Goal: Task Accomplishment & Management: Manage account settings

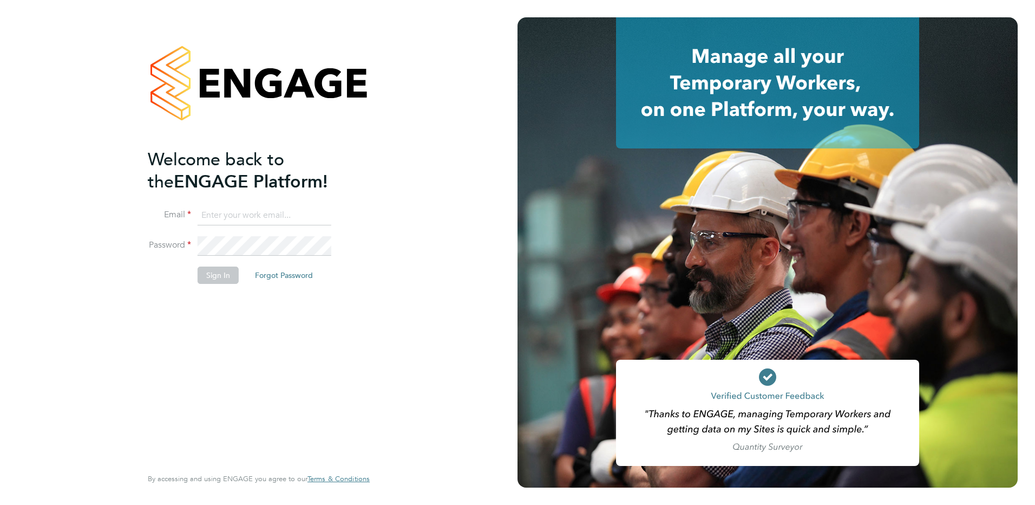
click at [226, 215] on input at bounding box center [265, 215] width 134 height 19
type input "tom.bilton@brightonandhovealbion.com"
click at [224, 234] on li "Email tom.bilton@brightonandhovealbion.com" at bounding box center [253, 221] width 211 height 30
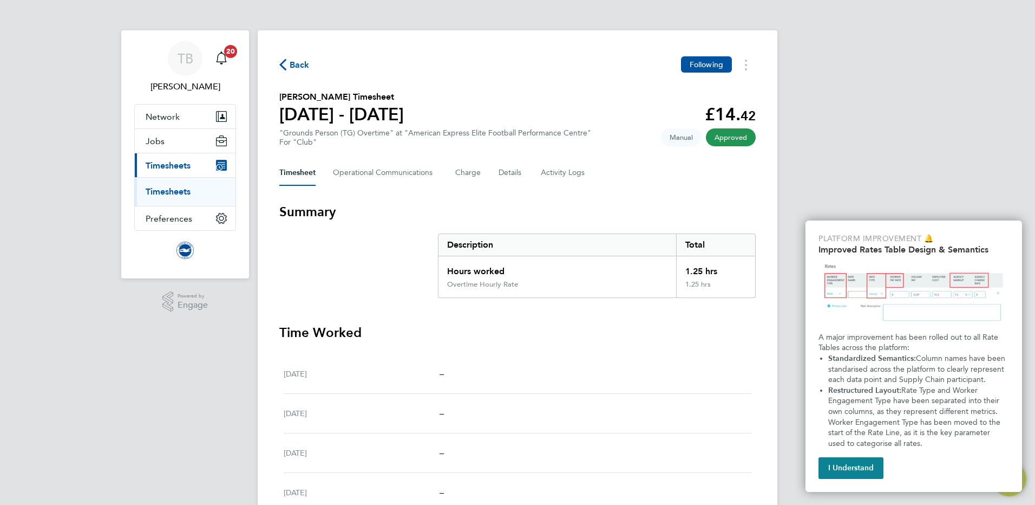
click at [181, 191] on link "Timesheets" at bounding box center [168, 191] width 45 height 10
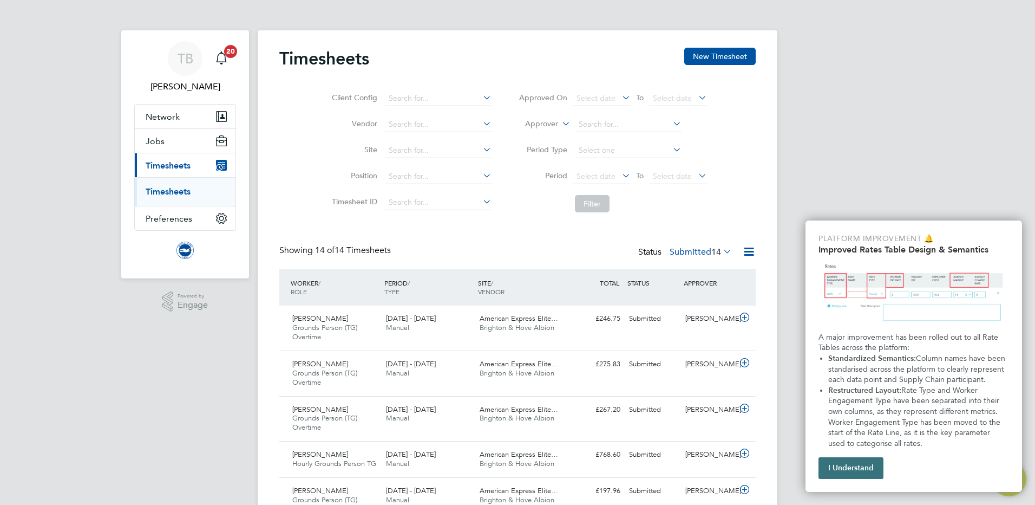
click at [856, 470] on button "I Understand" at bounding box center [851, 468] width 65 height 22
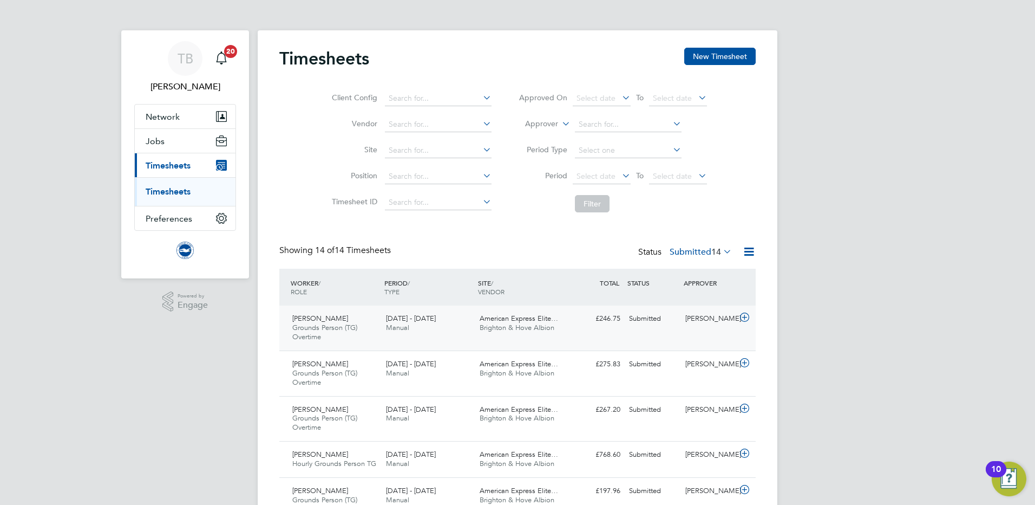
click at [744, 319] on icon at bounding box center [745, 317] width 14 height 9
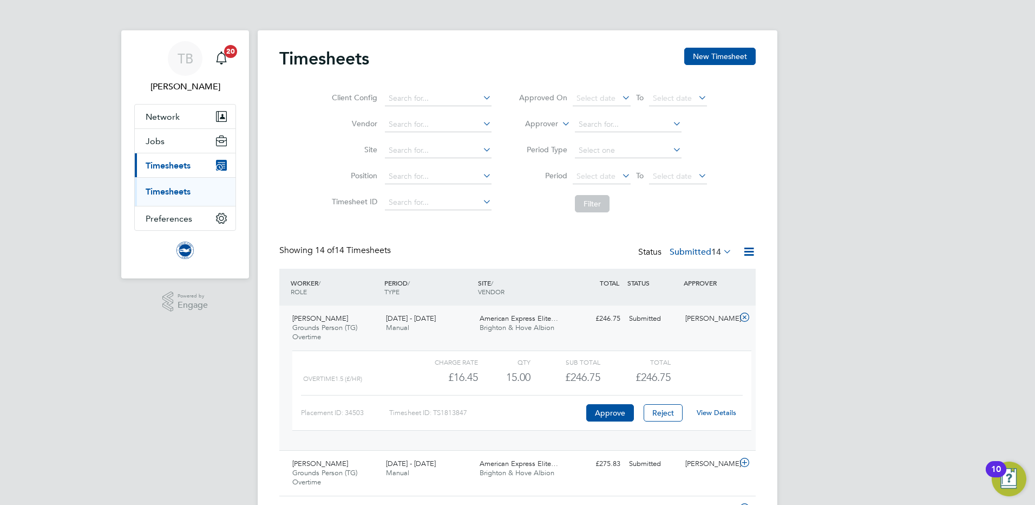
click at [725, 414] on link "View Details" at bounding box center [717, 412] width 40 height 9
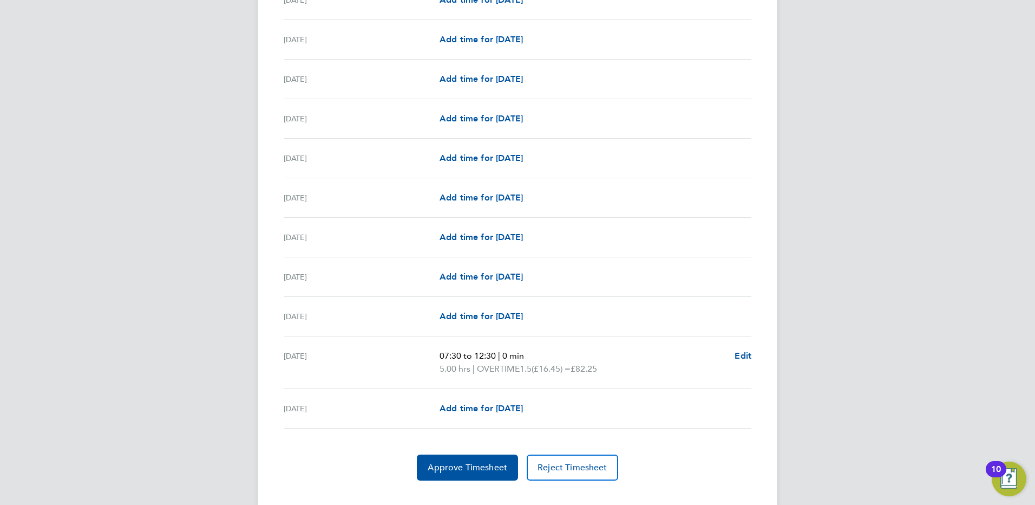
scroll to position [1209, 0]
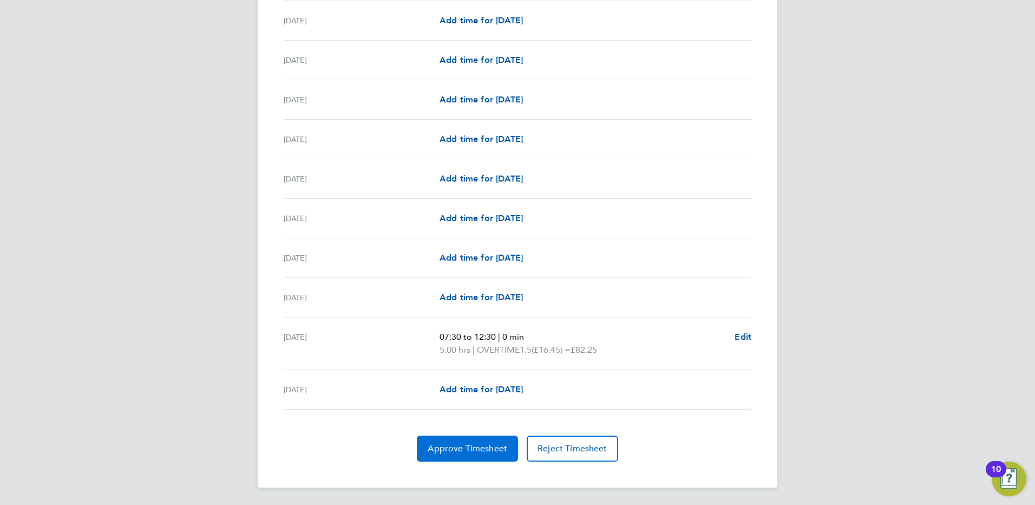
click at [467, 440] on button "Approve Timesheet" at bounding box center [467, 448] width 101 height 26
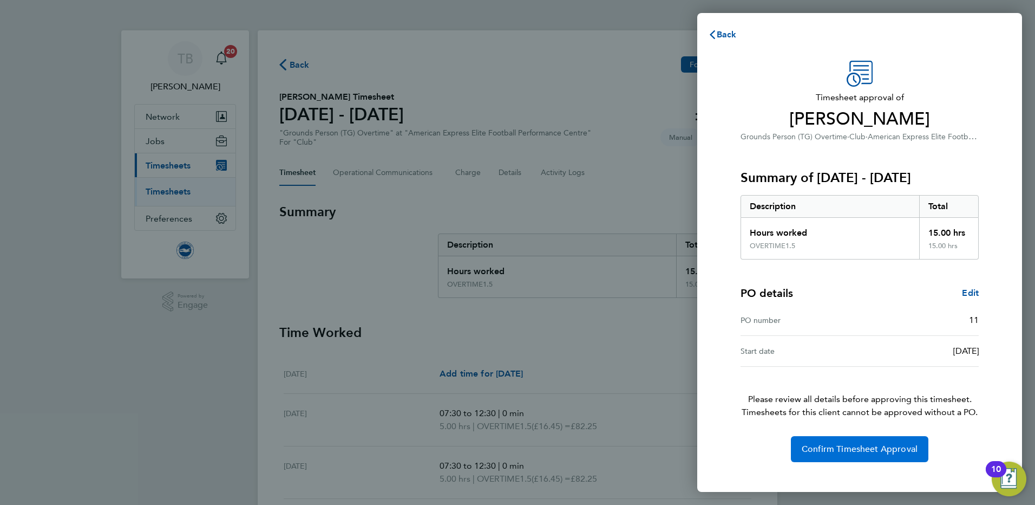
click at [839, 448] on span "Confirm Timesheet Approval" at bounding box center [860, 448] width 116 height 11
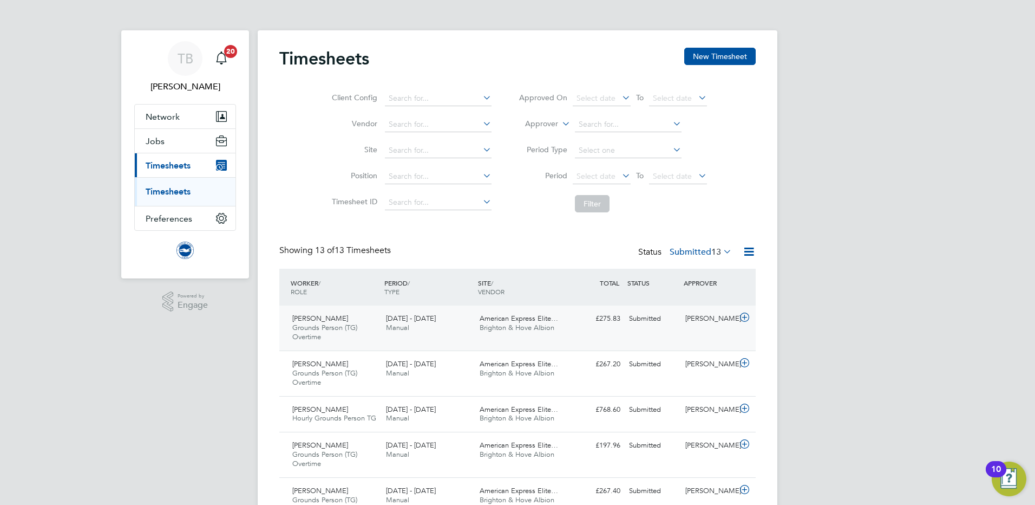
click at [743, 316] on icon at bounding box center [745, 317] width 14 height 9
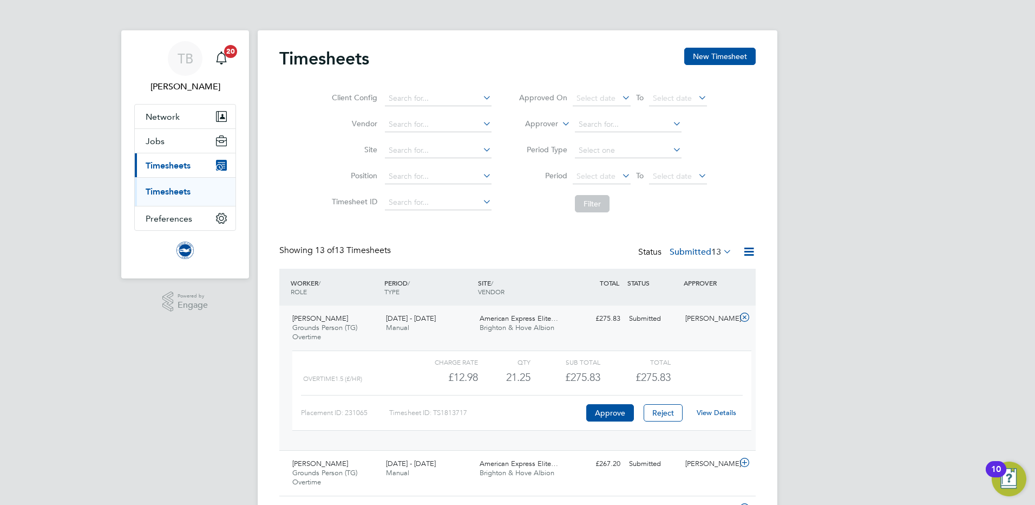
click at [715, 412] on link "View Details" at bounding box center [717, 412] width 40 height 9
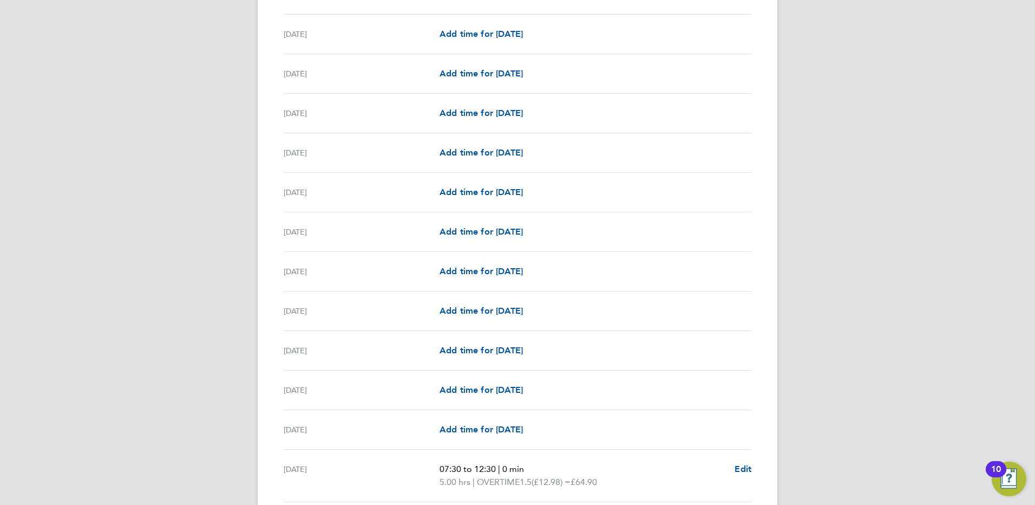
scroll to position [1222, 0]
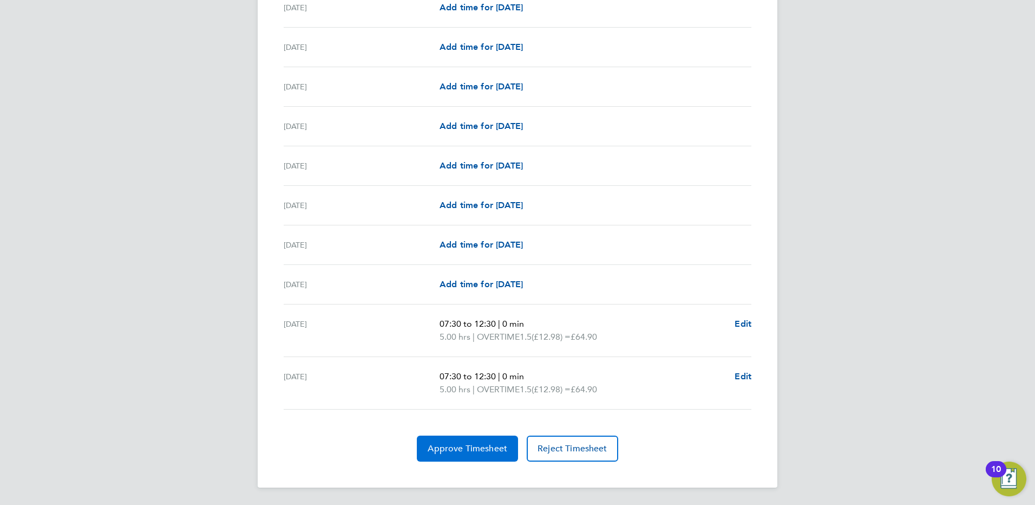
click at [477, 446] on span "Approve Timesheet" at bounding box center [468, 448] width 80 height 11
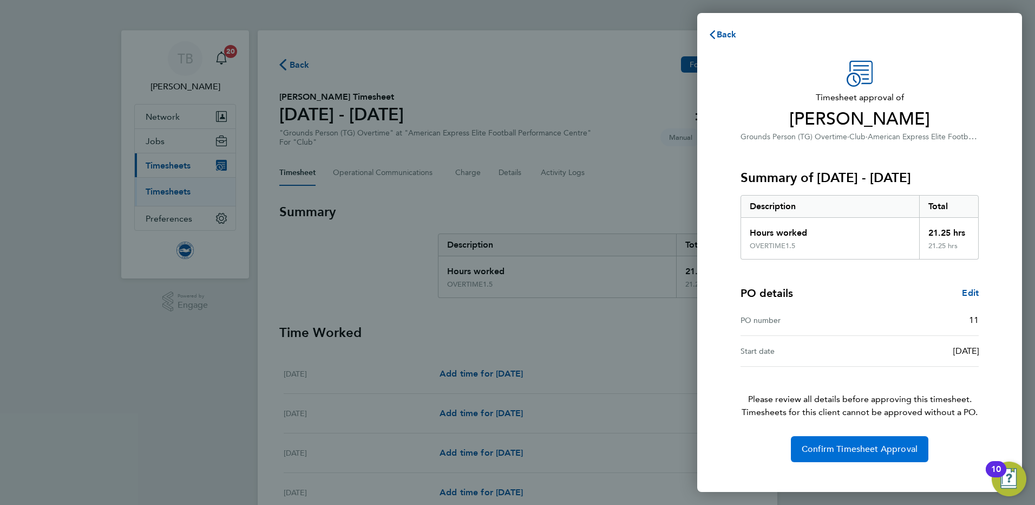
click at [849, 452] on span "Confirm Timesheet Approval" at bounding box center [860, 448] width 116 height 11
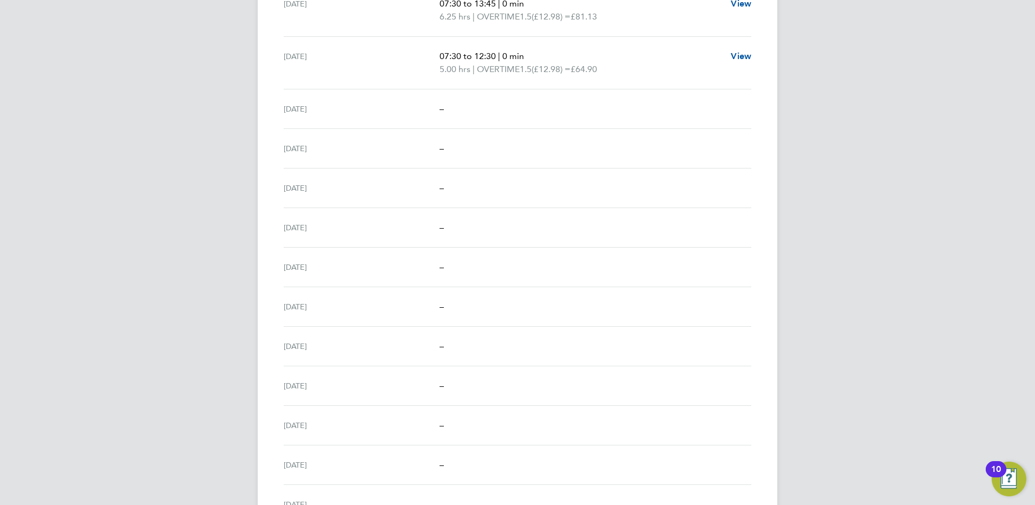
scroll to position [920, 0]
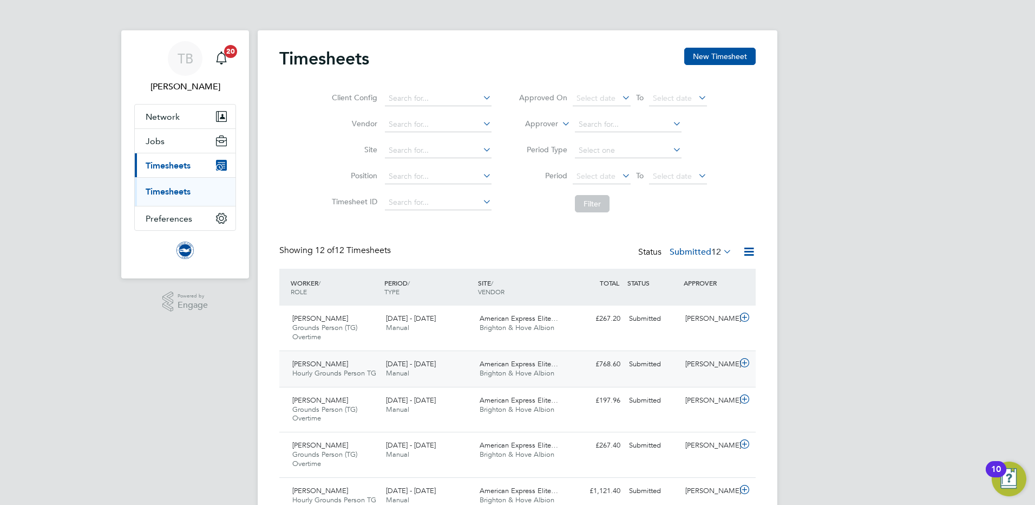
click at [742, 362] on icon at bounding box center [745, 362] width 14 height 9
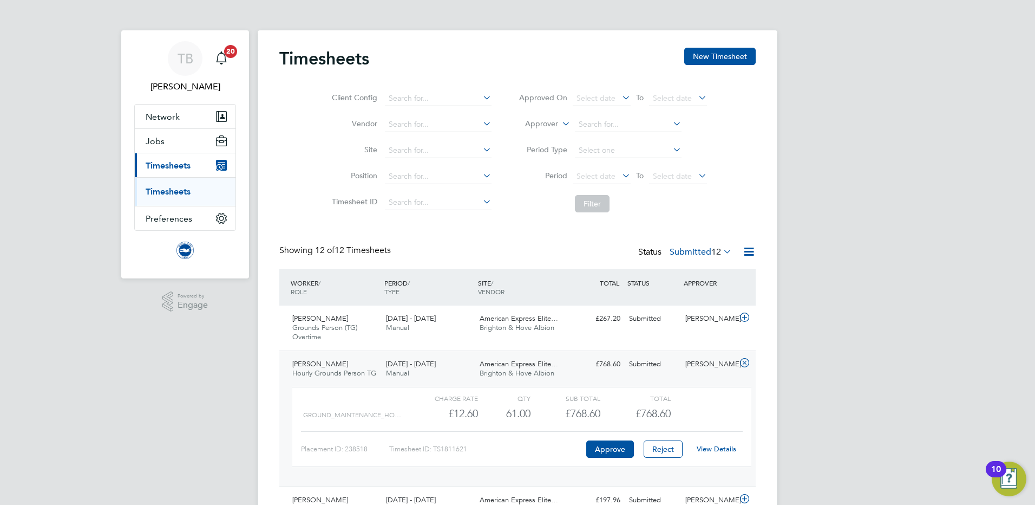
click at [715, 445] on link "View Details" at bounding box center [717, 448] width 40 height 9
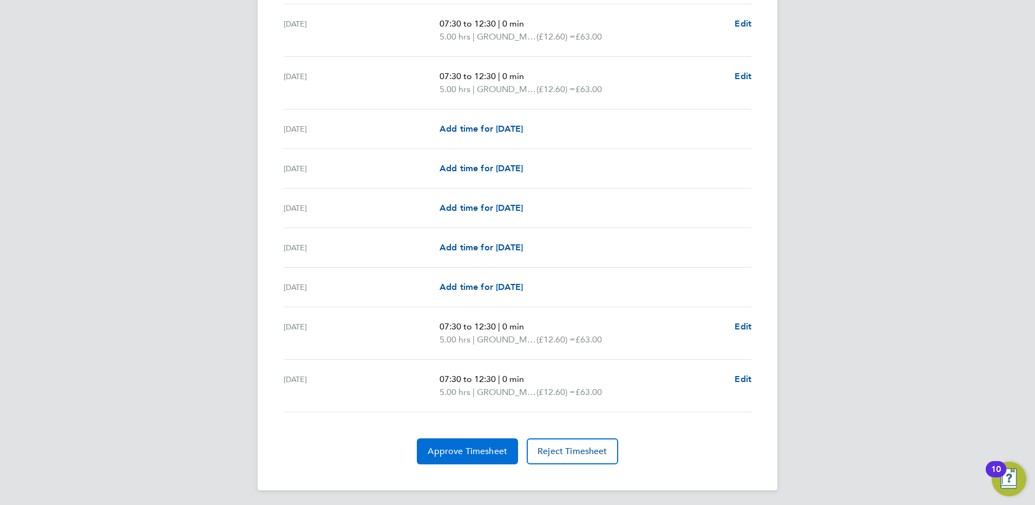
scroll to position [1313, 0]
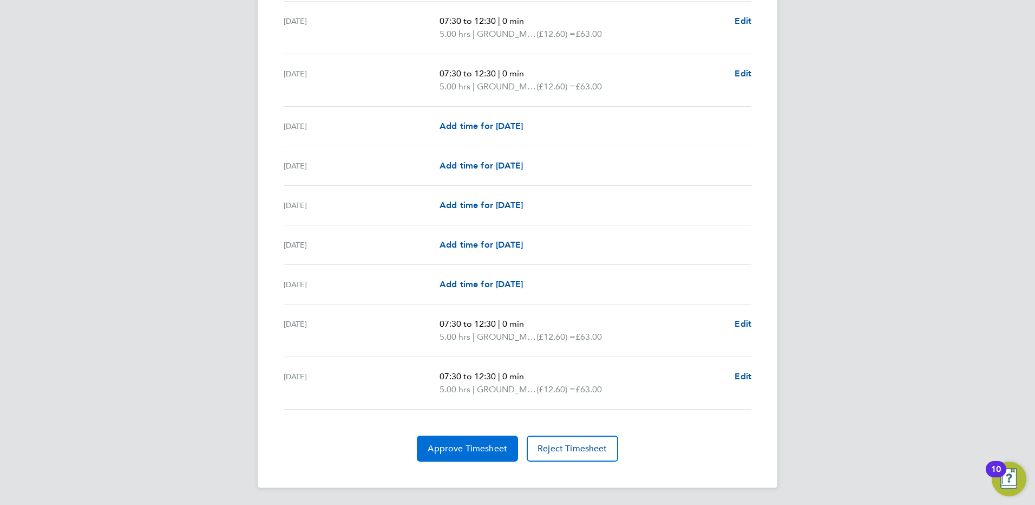
click at [457, 459] on button "Approve Timesheet" at bounding box center [467, 448] width 101 height 26
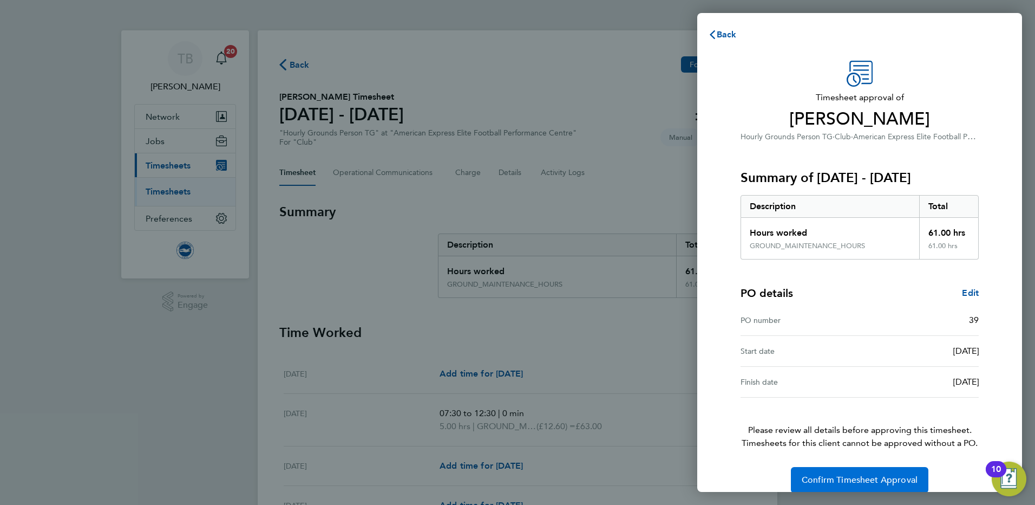
click at [834, 479] on span "Confirm Timesheet Approval" at bounding box center [860, 479] width 116 height 11
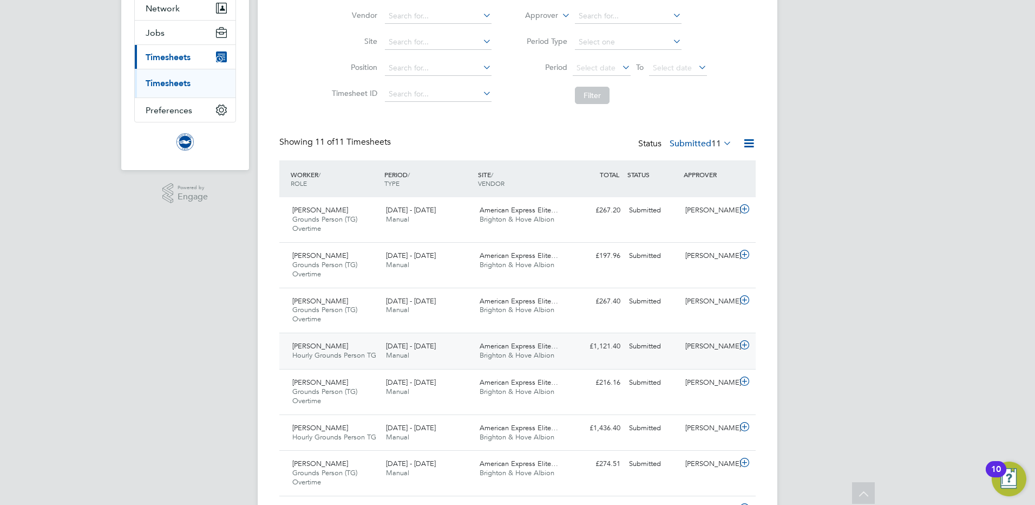
click at [744, 343] on icon at bounding box center [745, 345] width 14 height 9
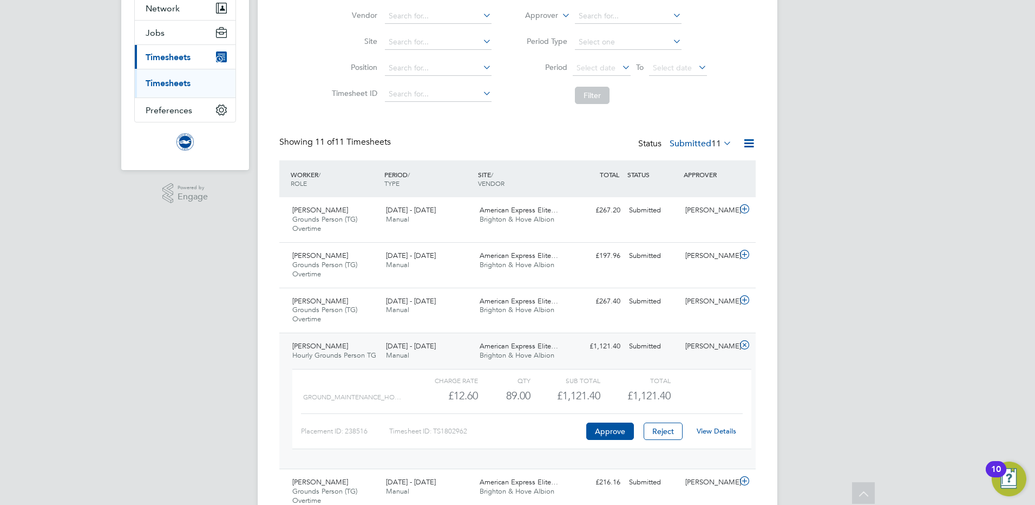
click at [716, 430] on link "View Details" at bounding box center [717, 430] width 40 height 9
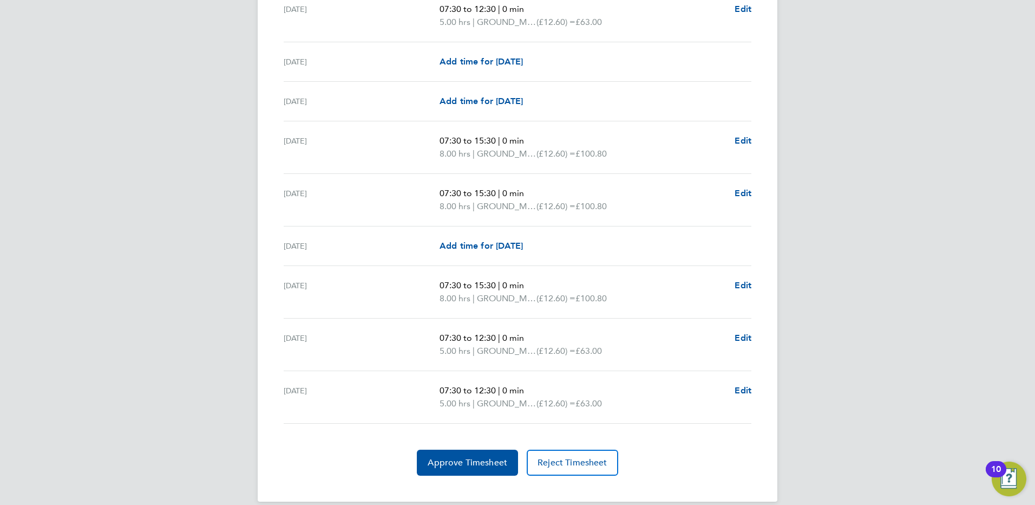
scroll to position [1339, 0]
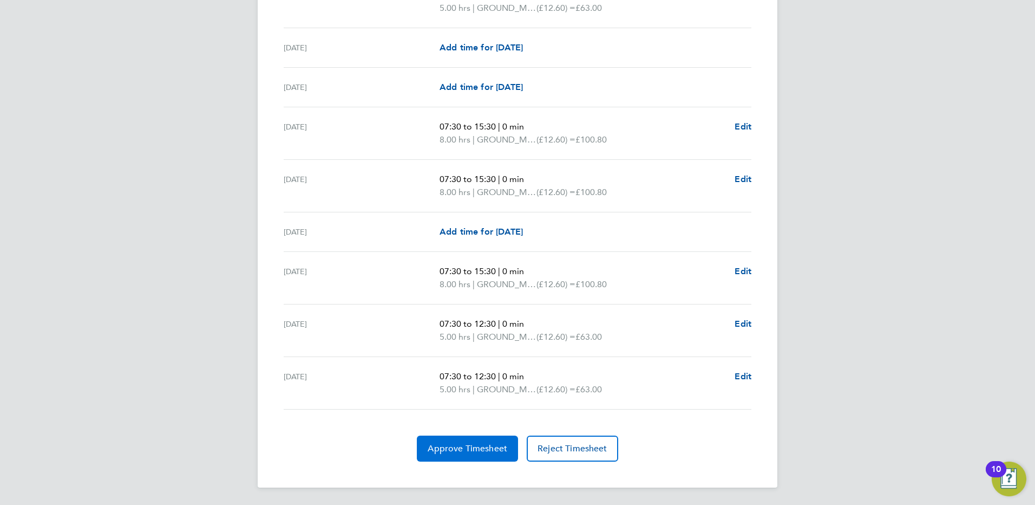
click at [480, 445] on span "Approve Timesheet" at bounding box center [468, 448] width 80 height 11
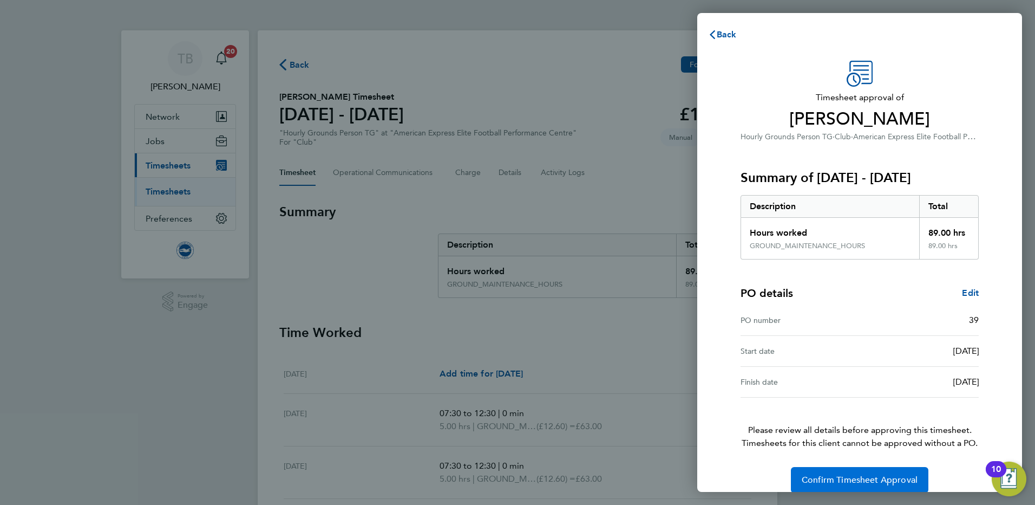
click at [855, 475] on span "Confirm Timesheet Approval" at bounding box center [860, 479] width 116 height 11
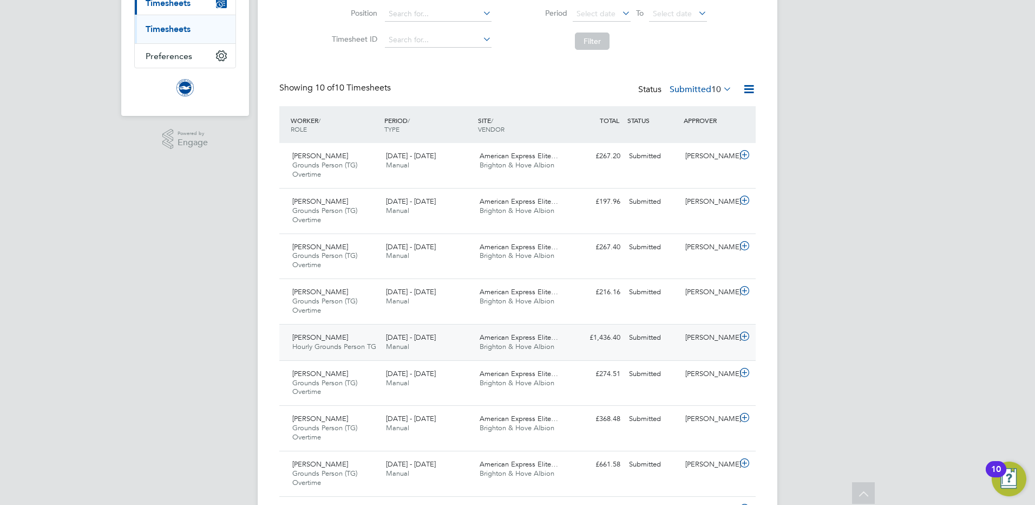
click at [747, 335] on icon at bounding box center [745, 336] width 14 height 9
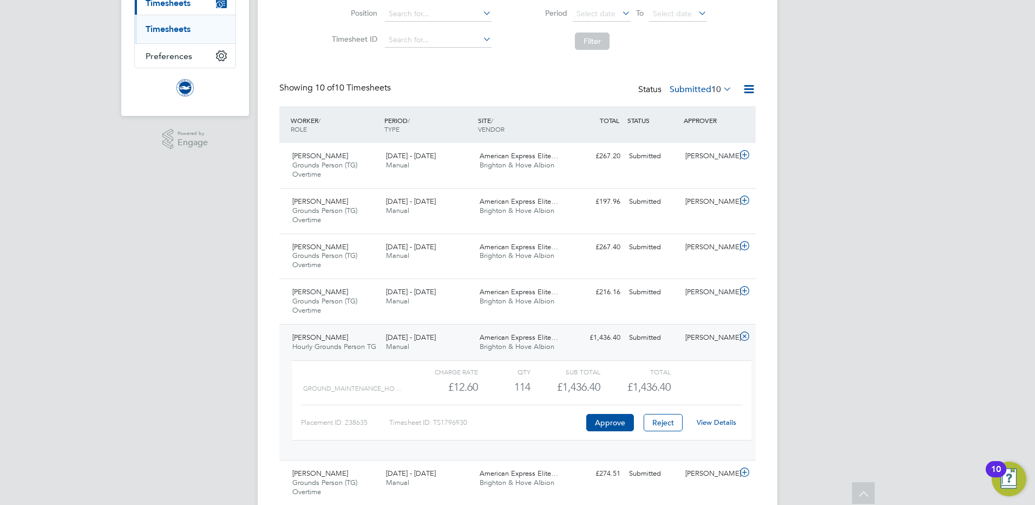
click at [718, 417] on link "View Details" at bounding box center [717, 421] width 40 height 9
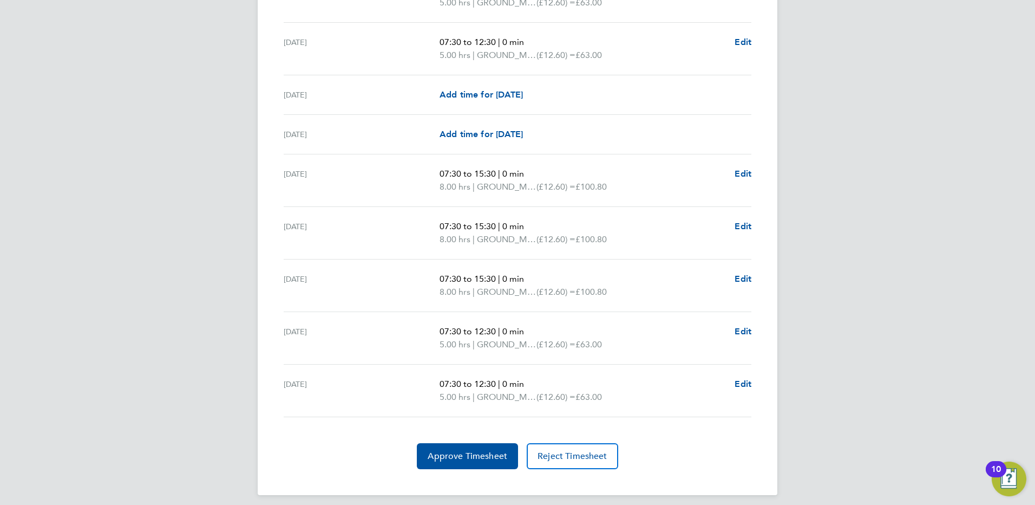
scroll to position [1404, 0]
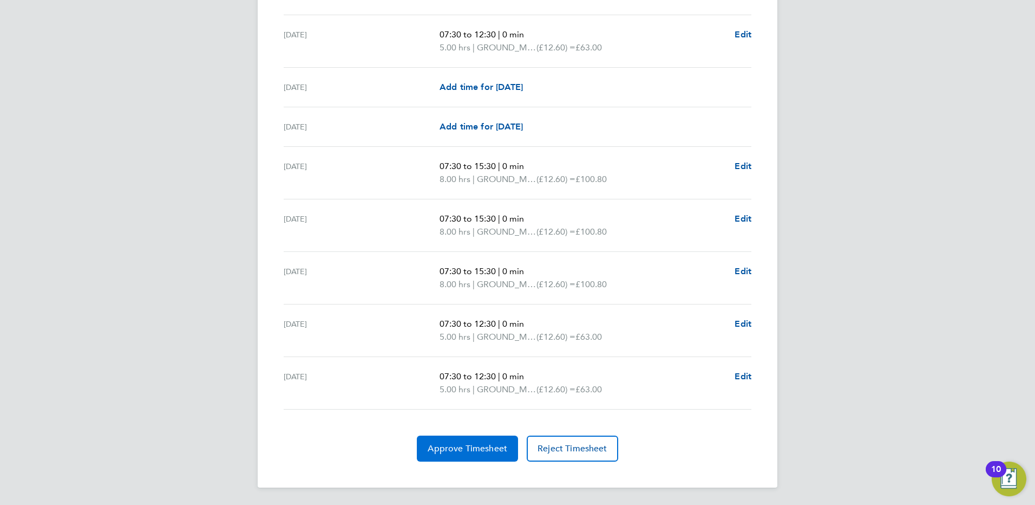
click at [451, 445] on span "Approve Timesheet" at bounding box center [468, 448] width 80 height 11
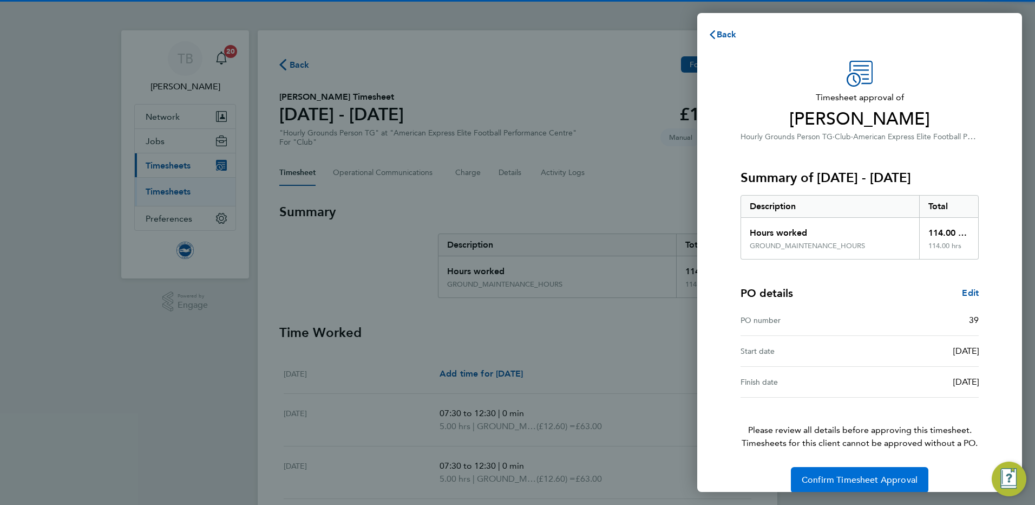
click at [863, 478] on span "Confirm Timesheet Approval" at bounding box center [860, 479] width 116 height 11
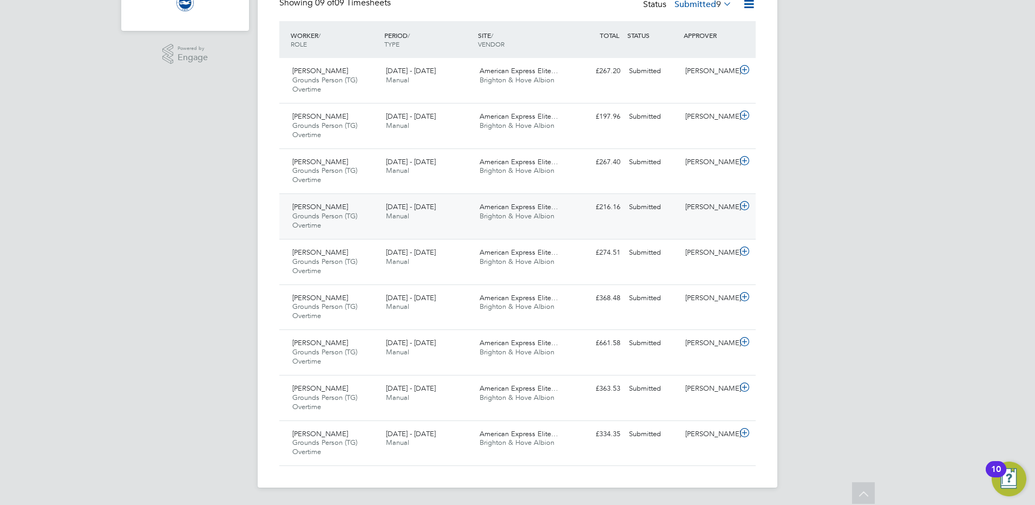
click at [745, 205] on icon at bounding box center [745, 205] width 14 height 9
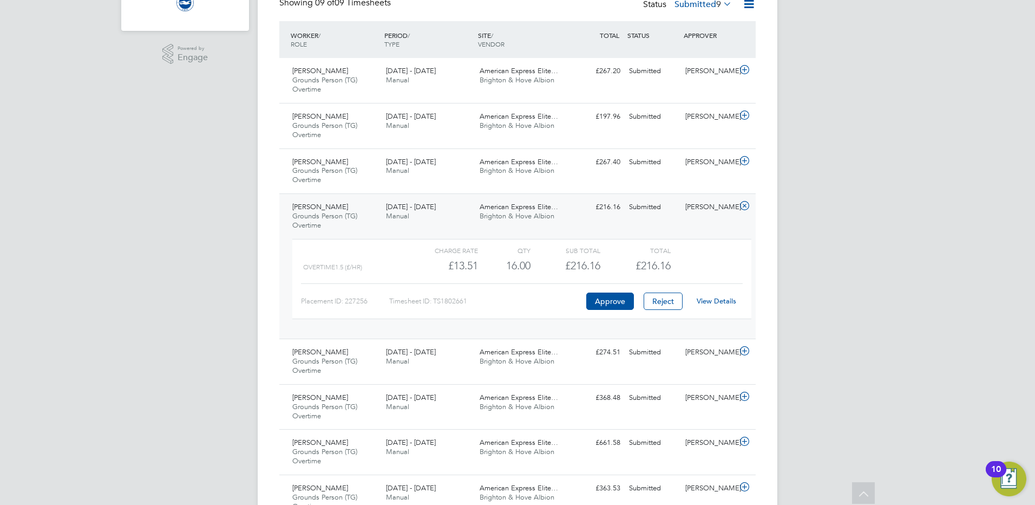
click at [721, 301] on link "View Details" at bounding box center [717, 300] width 40 height 9
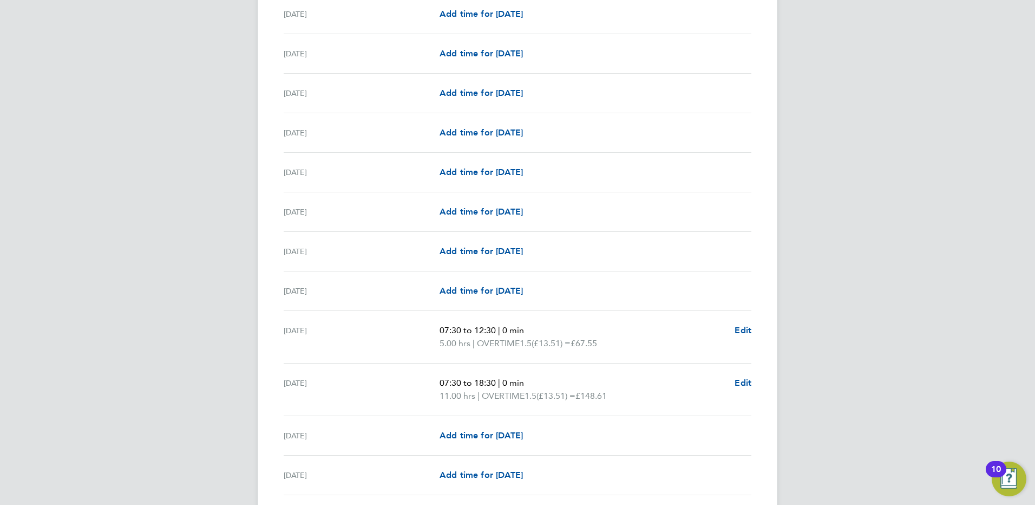
scroll to position [650, 0]
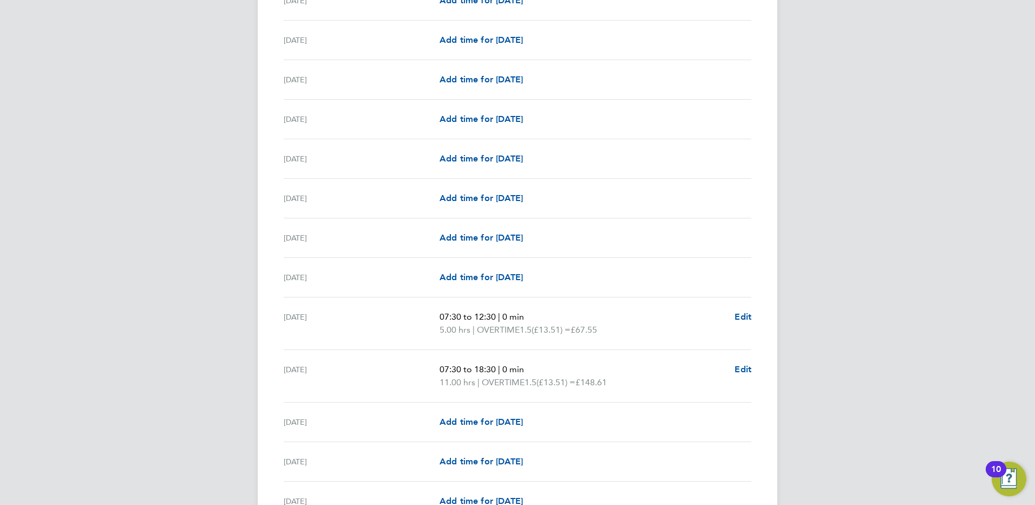
click at [899, 350] on div "TB Thomas Bilton Notifications 20 Applications: Network Sites Workers Jobs Posi…" at bounding box center [517, 200] width 1035 height 1701
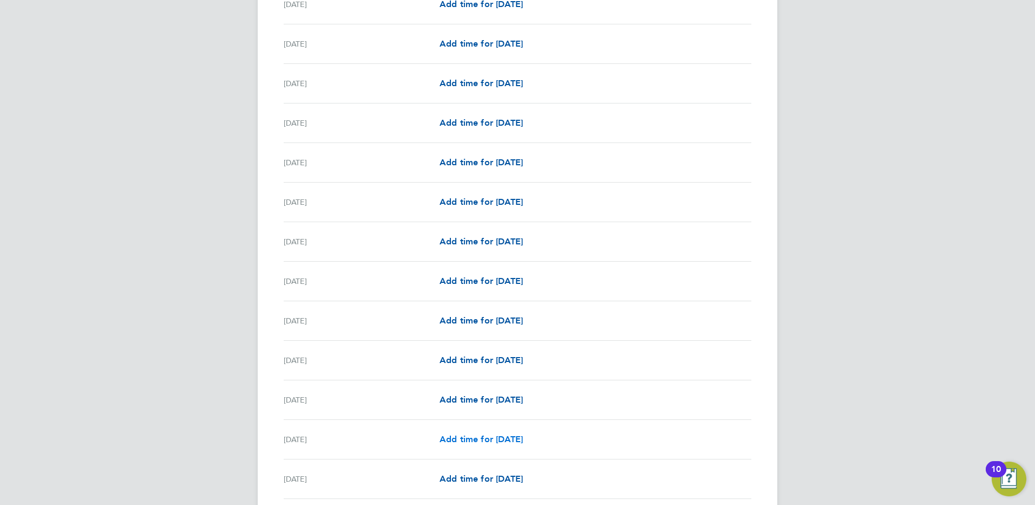
scroll to position [1196, 0]
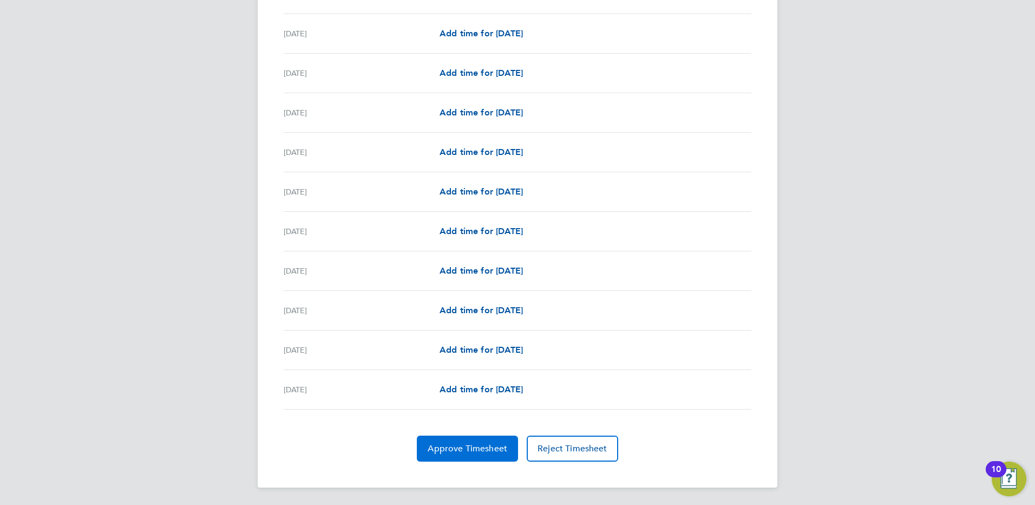
click at [486, 448] on span "Approve Timesheet" at bounding box center [468, 448] width 80 height 11
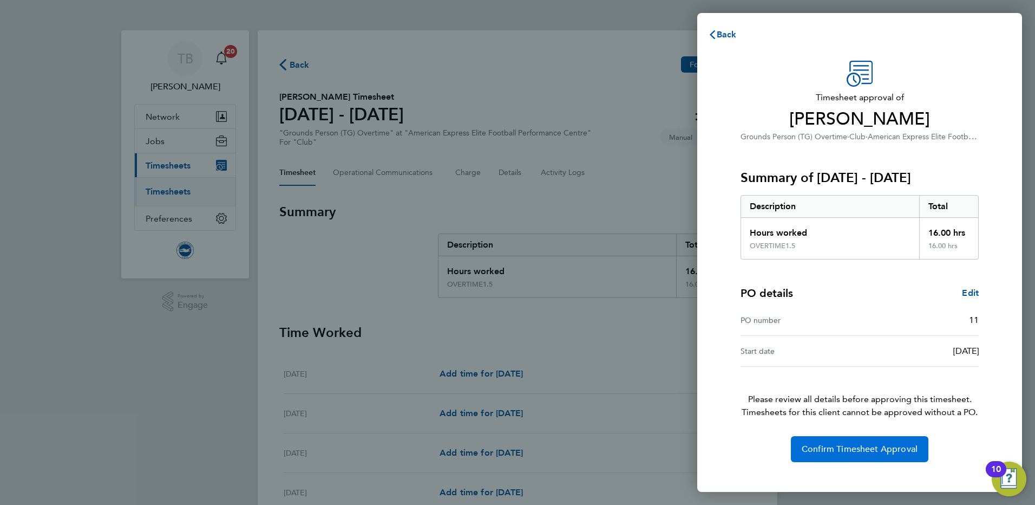
click at [854, 446] on span "Confirm Timesheet Approval" at bounding box center [860, 448] width 116 height 11
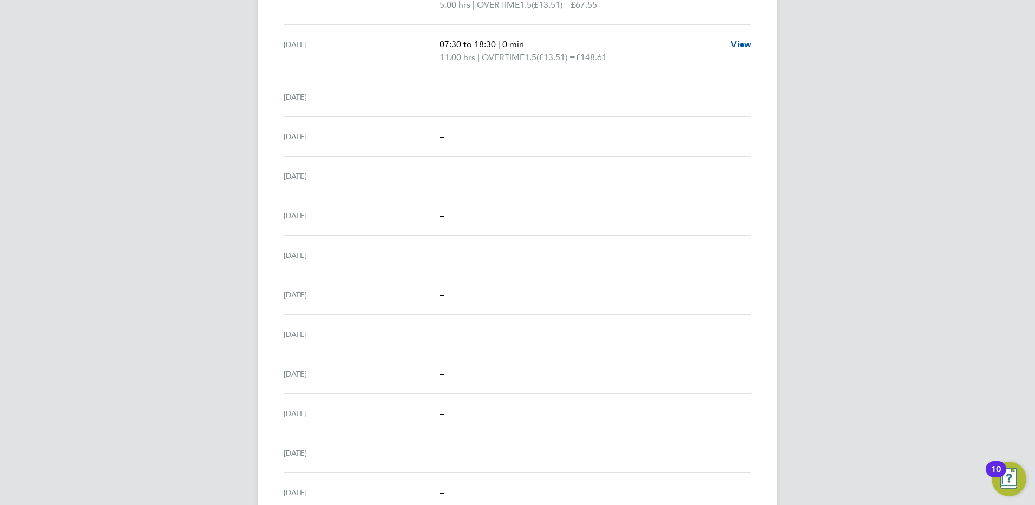
scroll to position [1144, 0]
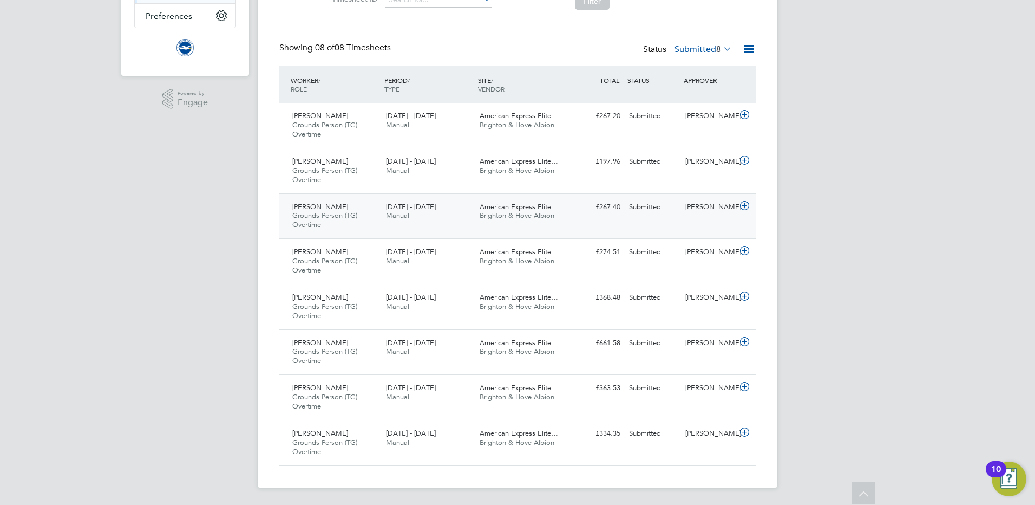
click at [745, 206] on icon at bounding box center [745, 205] width 14 height 9
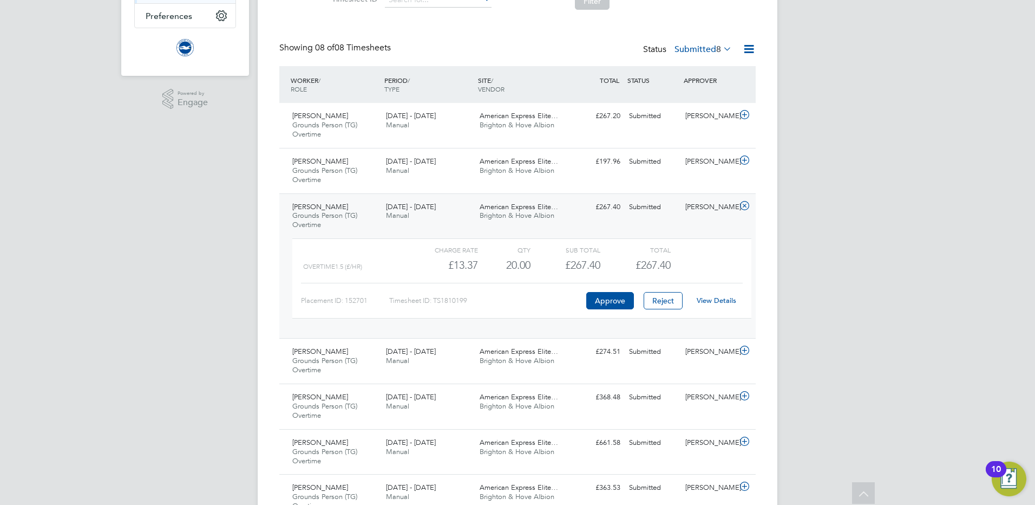
click at [715, 299] on link "View Details" at bounding box center [717, 300] width 40 height 9
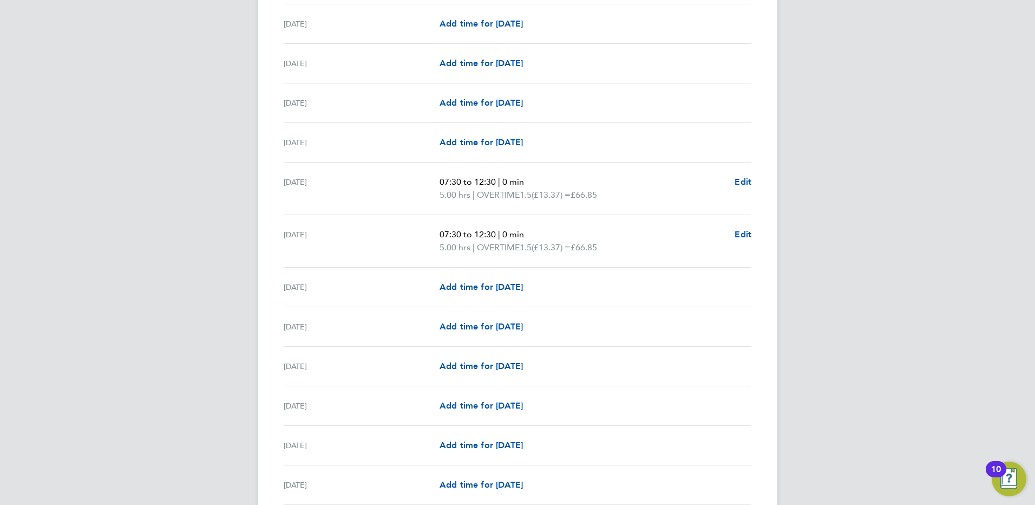
scroll to position [1222, 0]
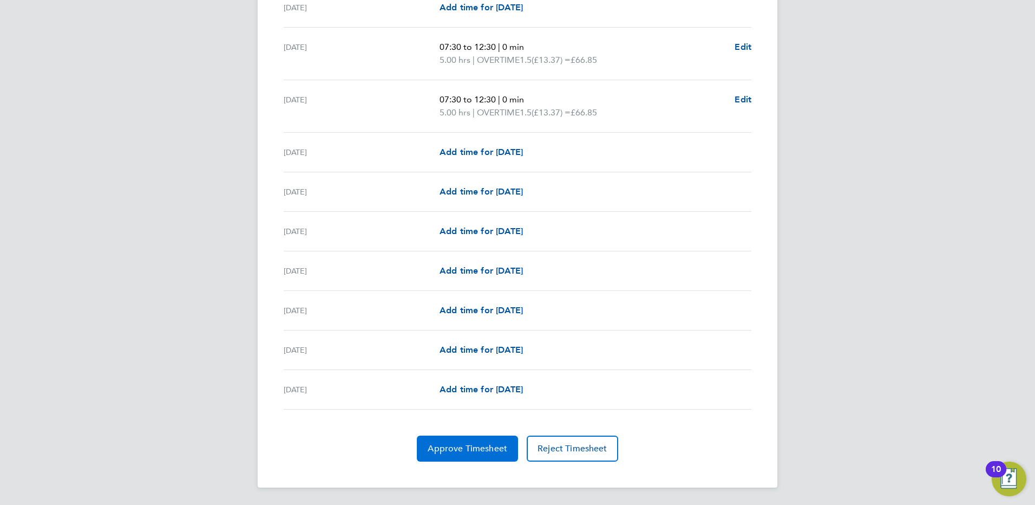
click at [470, 443] on span "Approve Timesheet" at bounding box center [468, 448] width 80 height 11
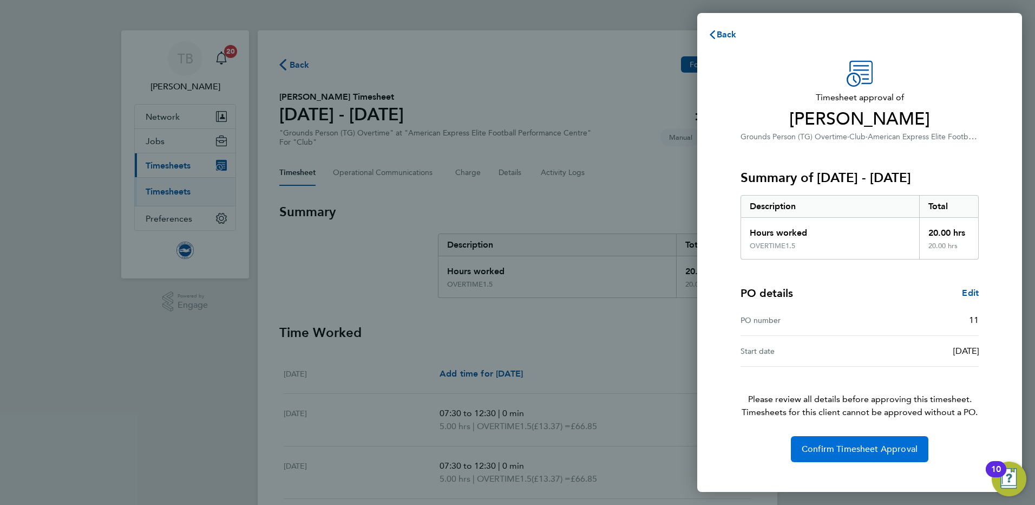
click at [851, 448] on span "Confirm Timesheet Approval" at bounding box center [860, 448] width 116 height 11
